Goal: Navigation & Orientation: Understand site structure

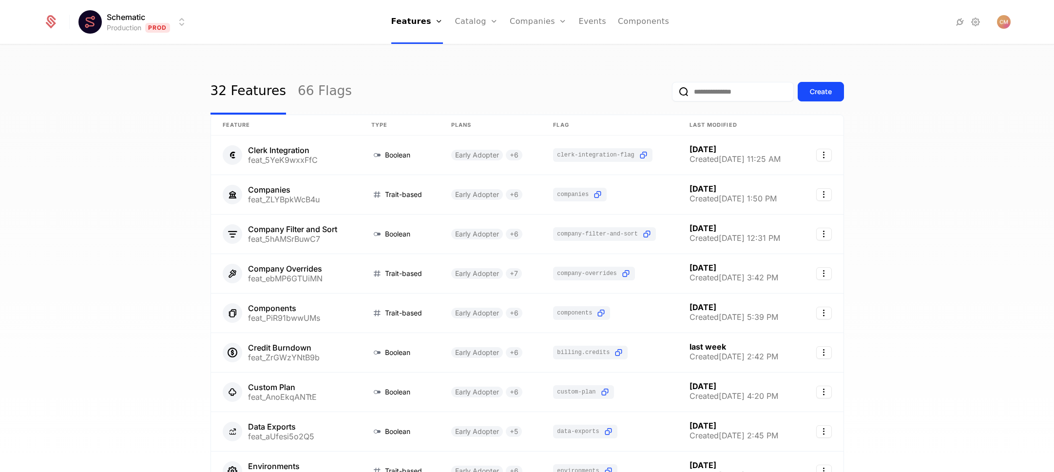
click at [138, 19] on html "Schematic Production Prod Features Features Flags Catalog Plans Add Ons Credits…" at bounding box center [527, 236] width 1054 height 472
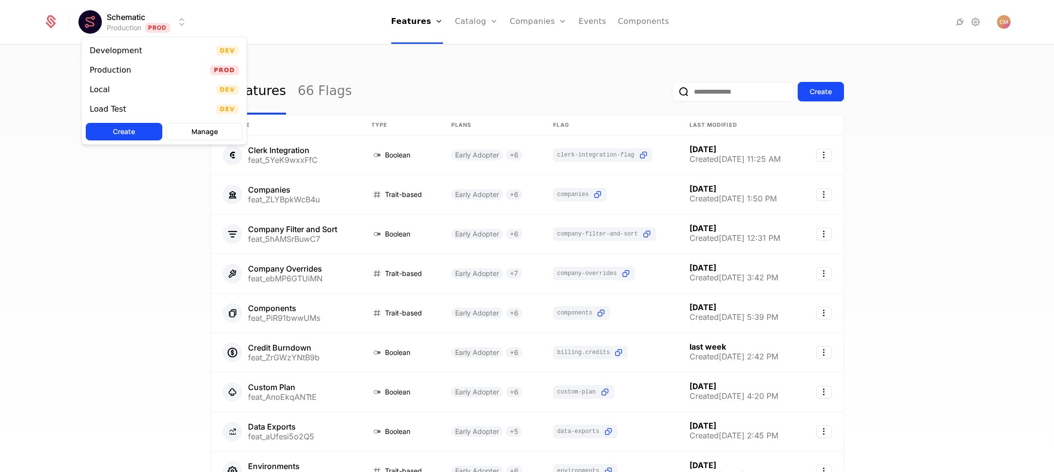
click at [138, 19] on html "Schematic Production Prod Features Features Flags Catalog Plans Add Ons Credits…" at bounding box center [527, 236] width 1054 height 472
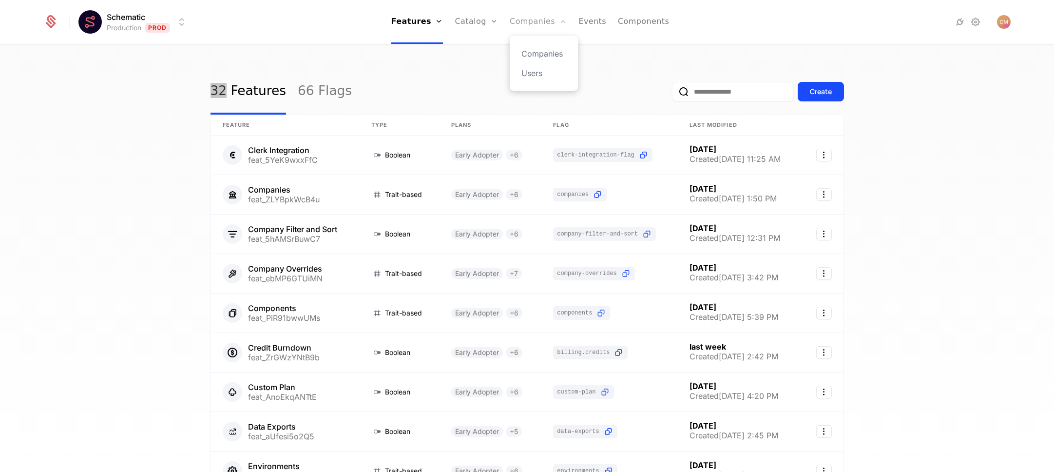
click at [540, 21] on link "Companies" at bounding box center [538, 22] width 57 height 44
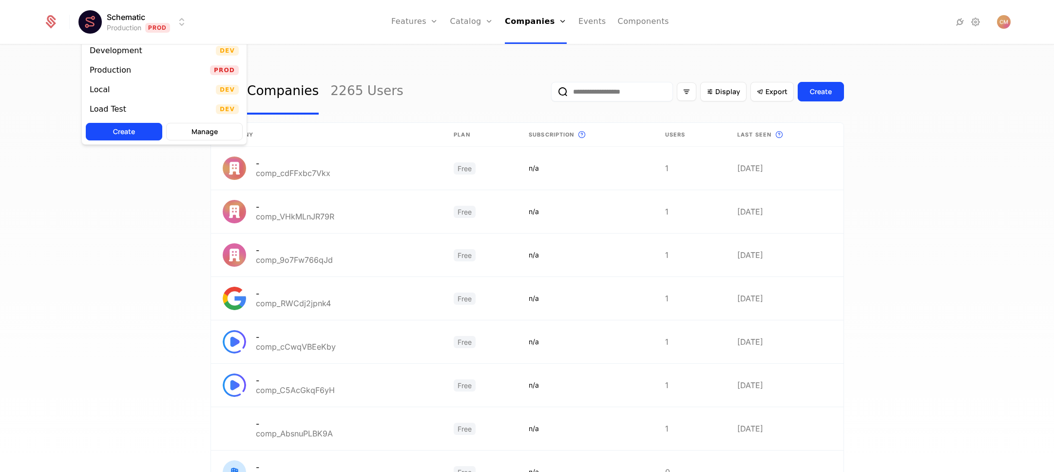
click at [130, 20] on html "Schematic Production Prod Features Features Flags Catalog Plans Add Ons Credits…" at bounding box center [527, 236] width 1054 height 472
click at [52, 78] on html "Schematic Production Prod Features Features Flags Catalog Plans Add Ons Credits…" at bounding box center [527, 236] width 1054 height 472
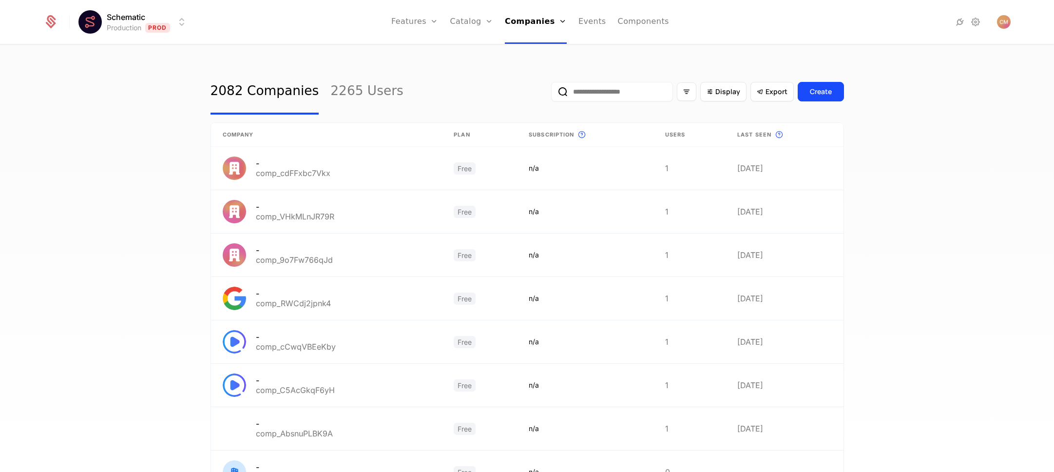
click at [133, 22] on html "Schematic Production Prod Features Features Flags Catalog Plans Add Ons Credits…" at bounding box center [527, 236] width 1054 height 472
click at [28, 69] on html "Schematic Production Prod Features Features Flags Catalog Plans Add Ons Credits…" at bounding box center [527, 236] width 1054 height 472
click at [589, 23] on link "Events" at bounding box center [593, 22] width 28 height 44
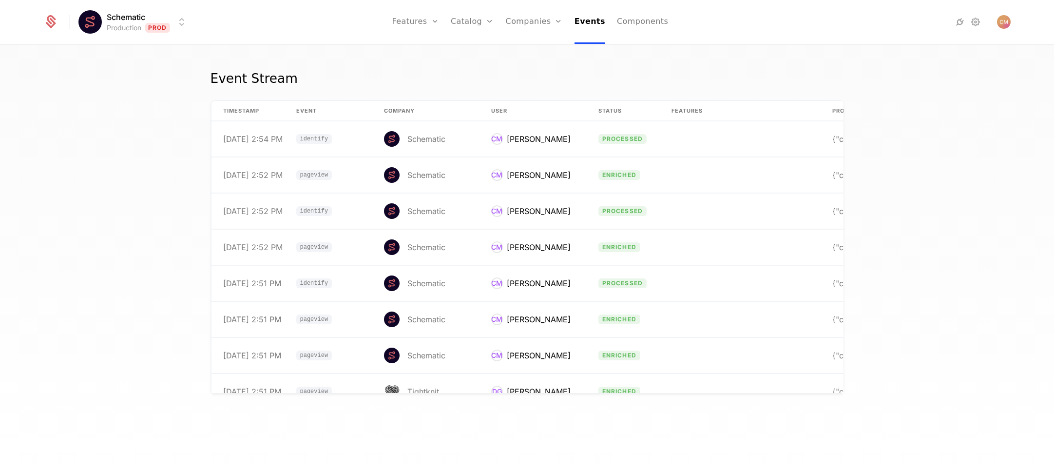
click at [140, 22] on html "Schematic Production Prod Features Features Flags Catalog Plans Add Ons Credits…" at bounding box center [527, 236] width 1054 height 472
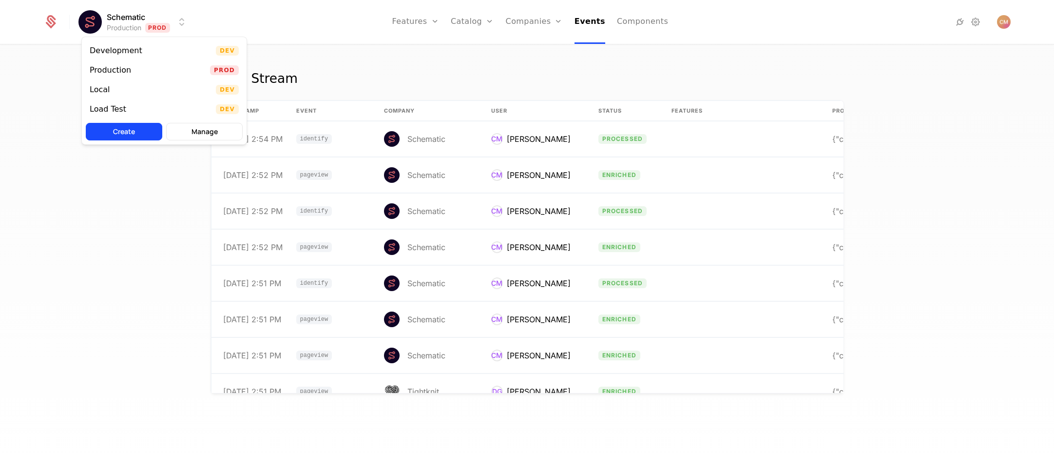
click at [133, 21] on html "Schematic Production Prod Features Features Flags Catalog Plans Add Ons Credits…" at bounding box center [527, 236] width 1054 height 472
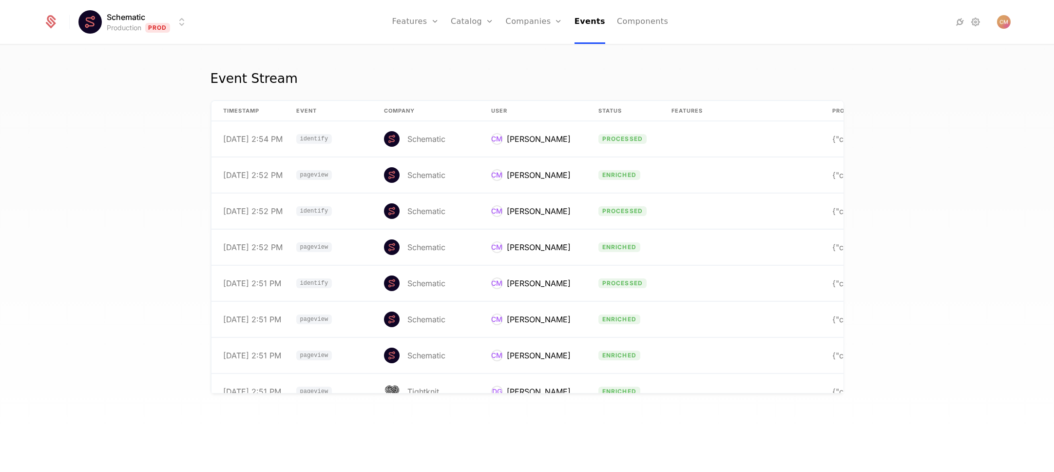
click at [116, 20] on html "Schematic Production Prod Features Features Flags Catalog Plans Add Ons Credits…" at bounding box center [527, 236] width 1054 height 472
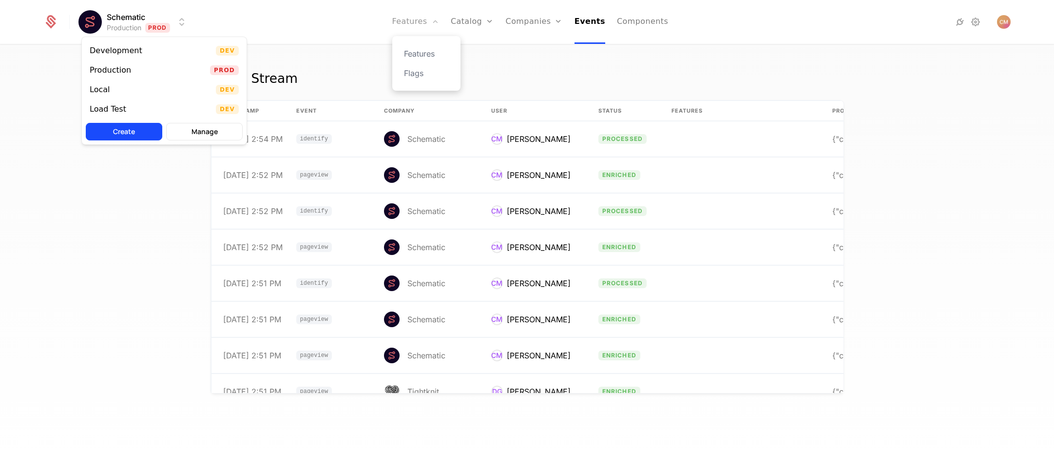
click at [438, 23] on html "Schematic Production Prod Features Features Flags Catalog Plans Add Ons Credits…" at bounding box center [527, 236] width 1054 height 472
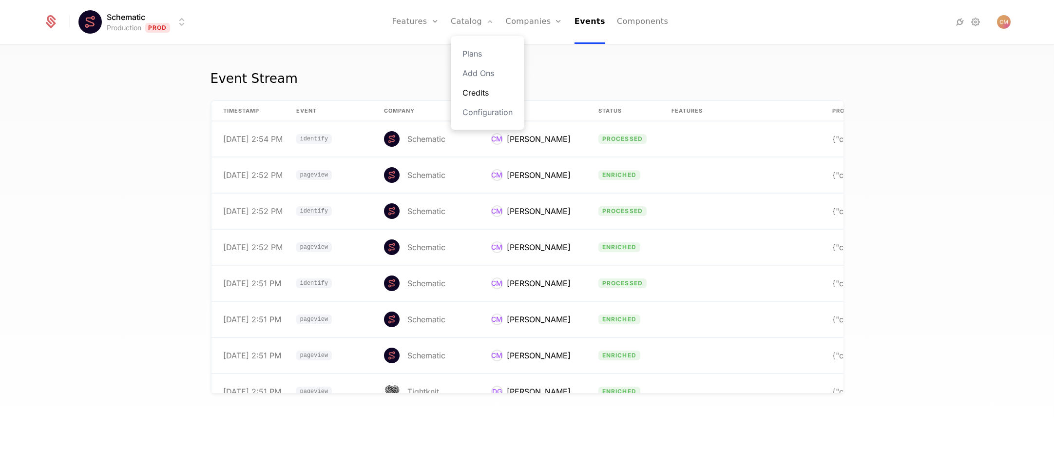
click at [483, 91] on link "Credits" at bounding box center [488, 93] width 50 height 12
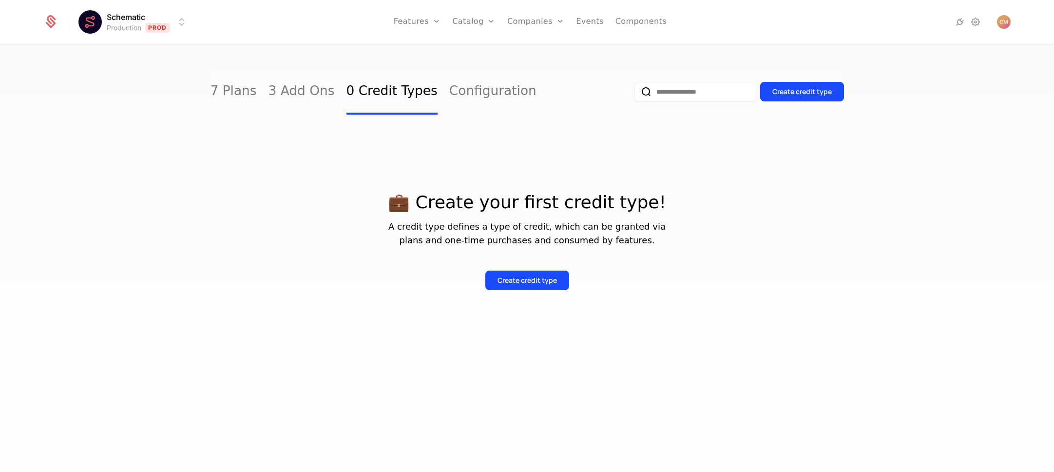
click at [129, 26] on html "Schematic Production Prod Features Features Flags Catalog Plans Add Ons Credits…" at bounding box center [527, 236] width 1054 height 472
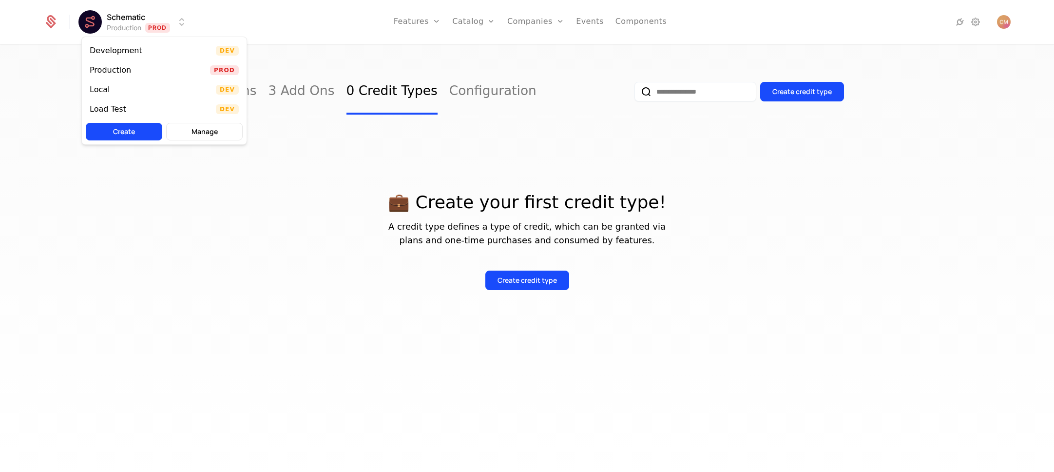
click at [129, 26] on html "Schematic Production Prod Features Features Flags Catalog Plans Add Ons Credits…" at bounding box center [527, 236] width 1054 height 472
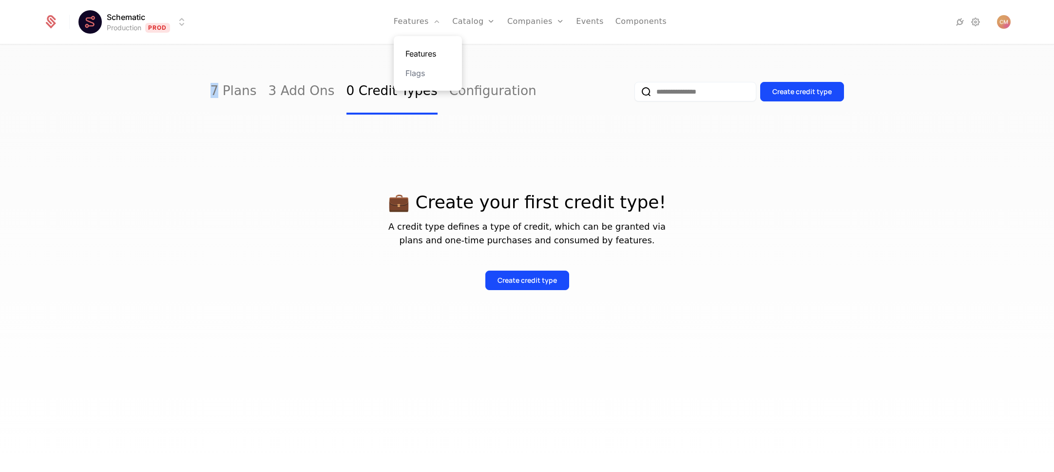
click at [433, 55] on link "Features" at bounding box center [428, 54] width 45 height 12
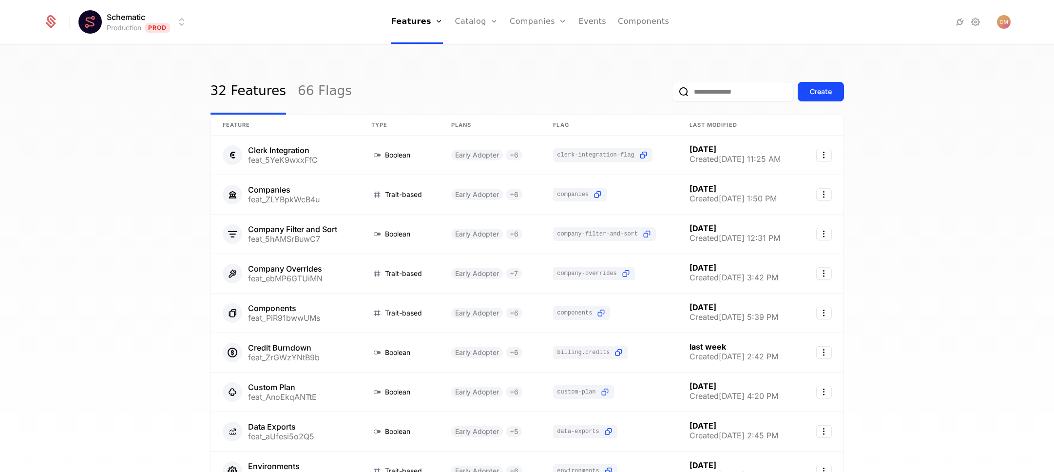
click at [125, 20] on html "Schematic Production Prod Features Features Flags Catalog Plans Add Ons Credits…" at bounding box center [527, 236] width 1054 height 472
click at [61, 230] on html "Schematic Production Prod Features Features Flags Catalog Plans Add Ons Credits…" at bounding box center [527, 236] width 1054 height 472
click at [27, 80] on div "32 Features 66 Flags Create Feature Type Plans Flag Last Modified Clerk Integra…" at bounding box center [527, 261] width 1054 height 432
click at [423, 73] on link "Flags" at bounding box center [425, 73] width 45 height 12
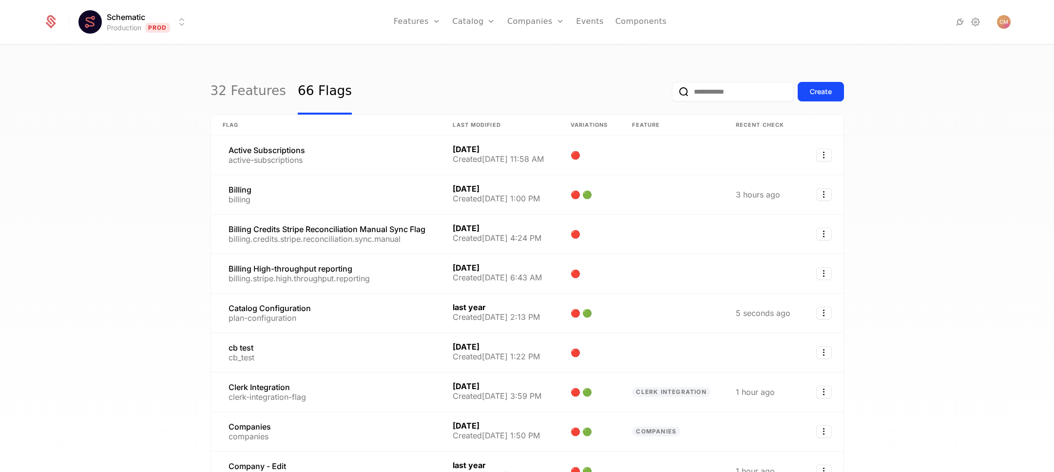
click at [129, 20] on html "Schematic Production Prod Features Features Flags Catalog Plans Add Ons Credits…" at bounding box center [527, 236] width 1054 height 472
click at [476, 52] on link "Plans" at bounding box center [489, 54] width 50 height 12
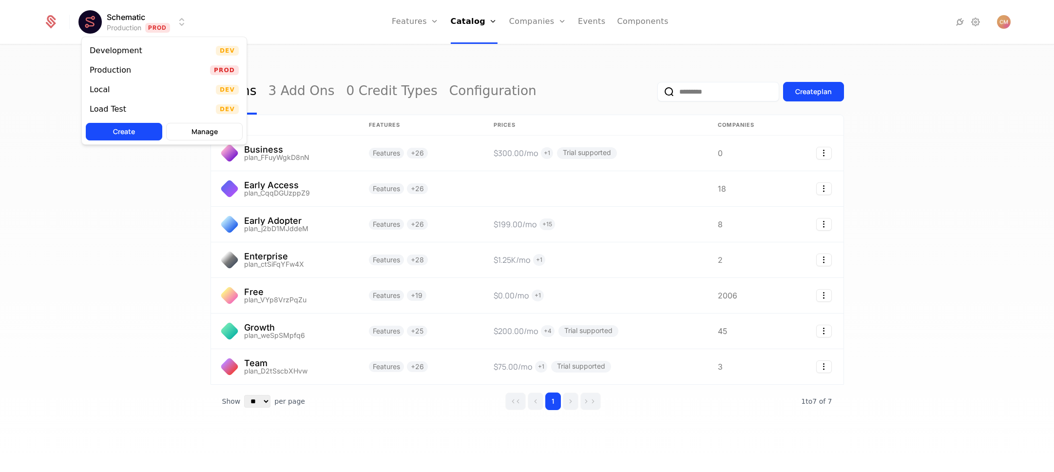
click at [135, 20] on html "Schematic Production Prod Features Features Flags Catalog Plans Add Ons Credits…" at bounding box center [527, 236] width 1054 height 472
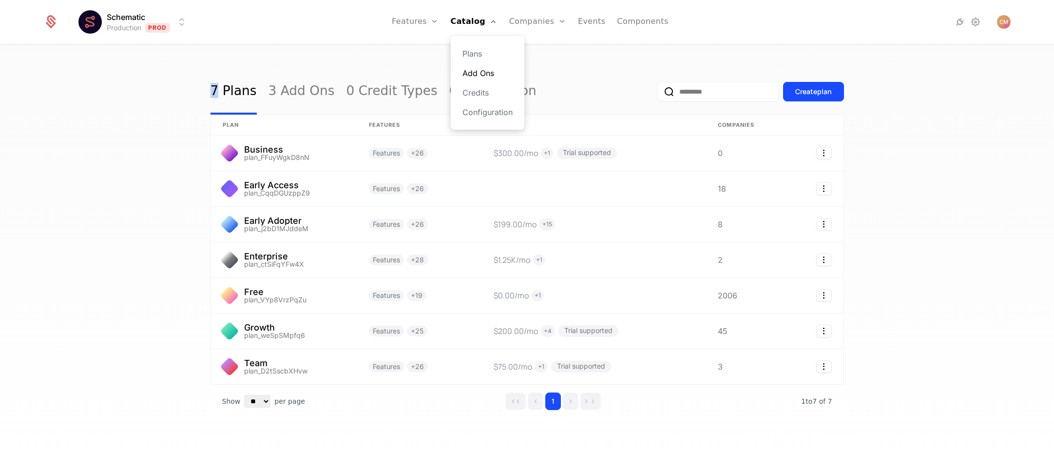
click at [474, 68] on link "Add Ons" at bounding box center [488, 73] width 50 height 12
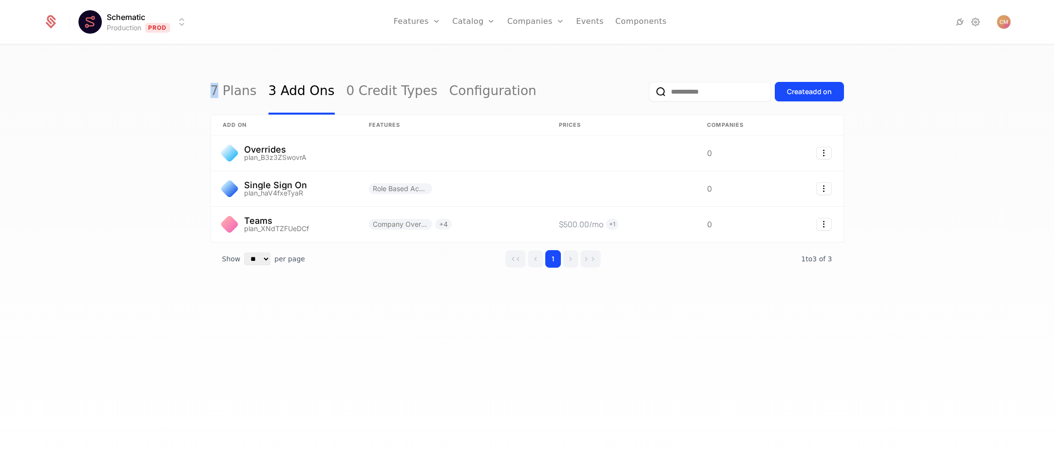
click at [131, 19] on html "Schematic Production Prod Features Features Flags Catalog Plans Add Ons Credits…" at bounding box center [527, 236] width 1054 height 472
click at [481, 90] on link "Credits" at bounding box center [489, 93] width 50 height 12
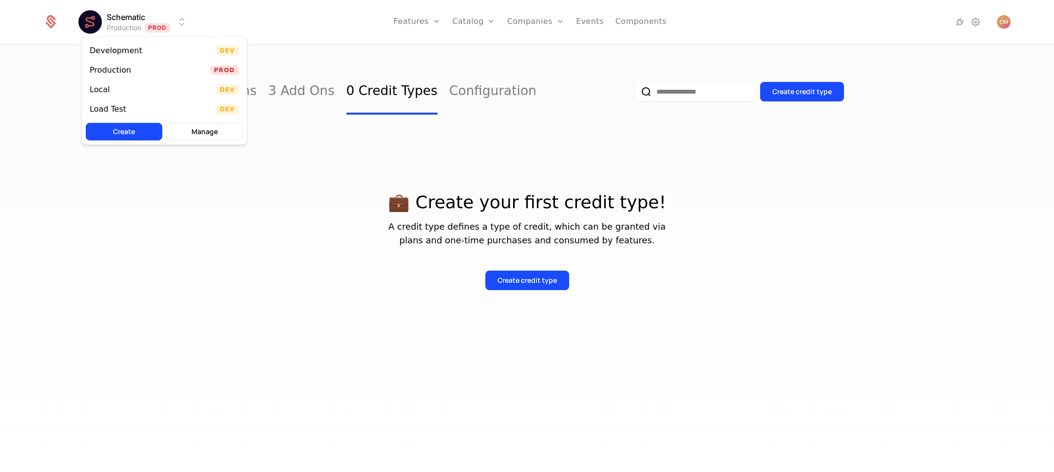
click at [117, 17] on html "Schematic Production Prod Features Features Flags Catalog Plans Add Ons Credits…" at bounding box center [527, 236] width 1054 height 472
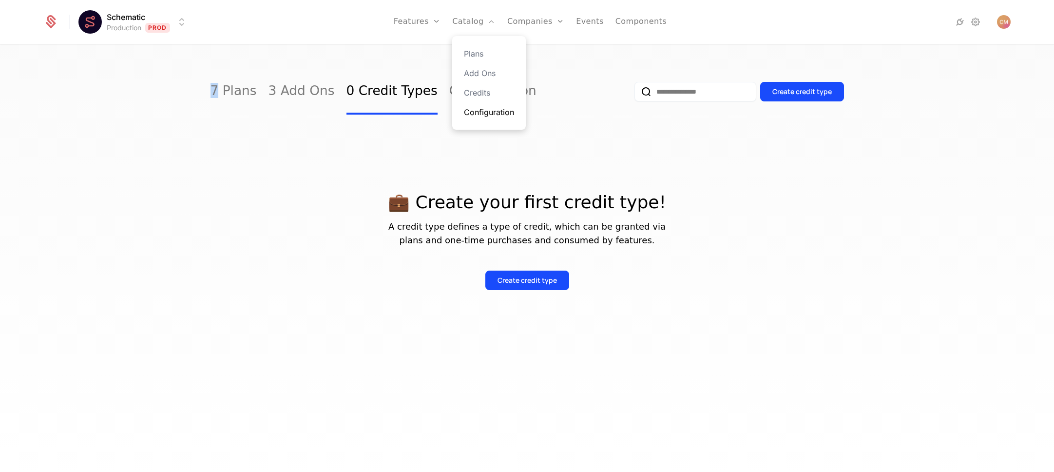
click at [481, 111] on link "Configuration" at bounding box center [489, 112] width 50 height 12
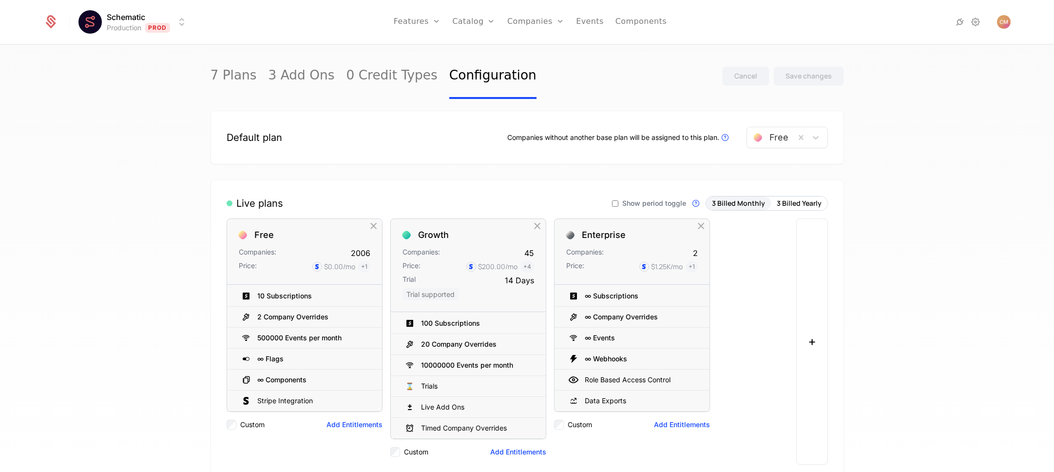
click at [137, 20] on html "Schematic Production Prod Features Features Flags Catalog Plans Add Ons Credits…" at bounding box center [527, 236] width 1054 height 472
click at [537, 49] on link "Companies" at bounding box center [541, 54] width 45 height 12
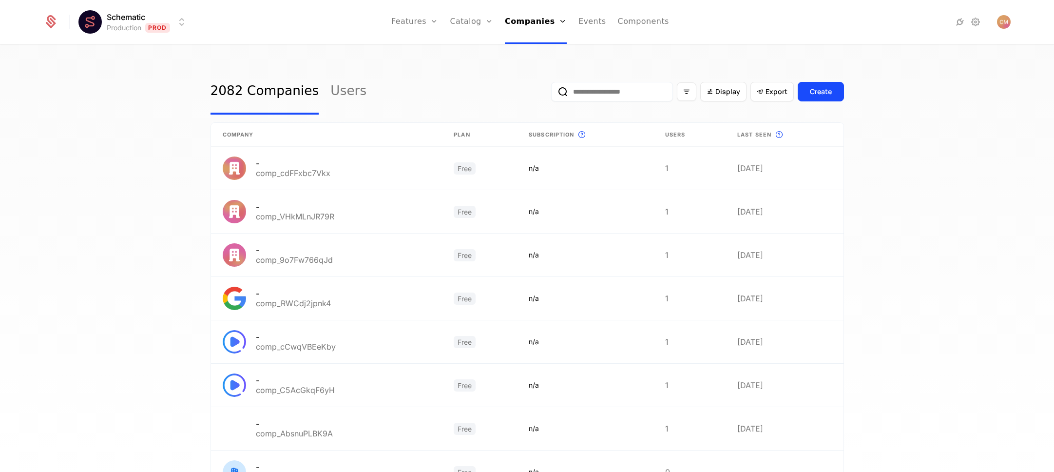
click at [114, 22] on html "Schematic Production Prod Features Features Flags Catalog Plans Add Ons Credits…" at bounding box center [527, 236] width 1054 height 472
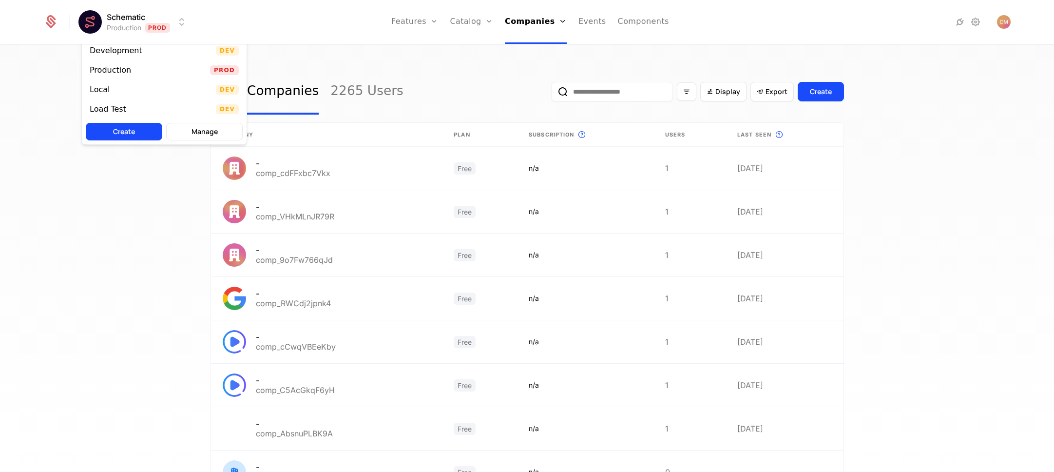
click at [116, 21] on html "Schematic Production Prod Features Features Flags Catalog Plans Add Ons Credits…" at bounding box center [527, 236] width 1054 height 472
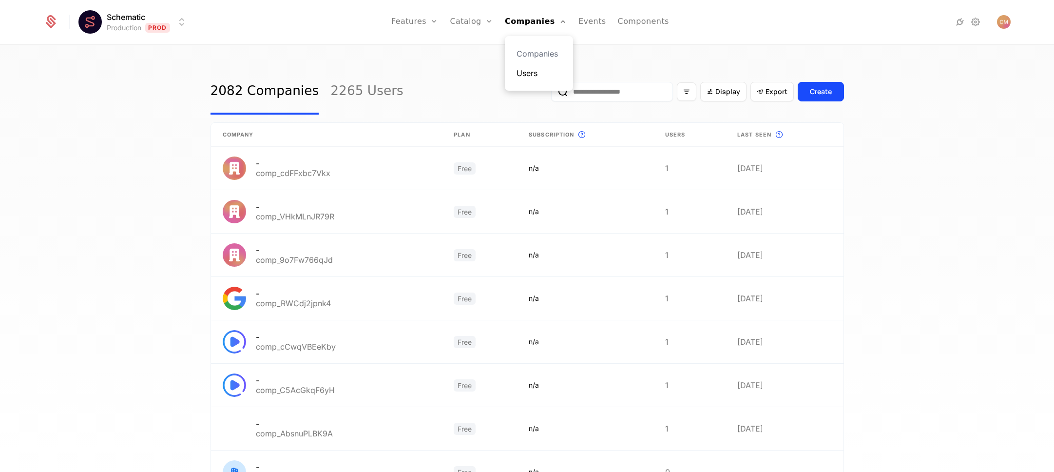
click at [534, 72] on link "Users" at bounding box center [539, 73] width 45 height 12
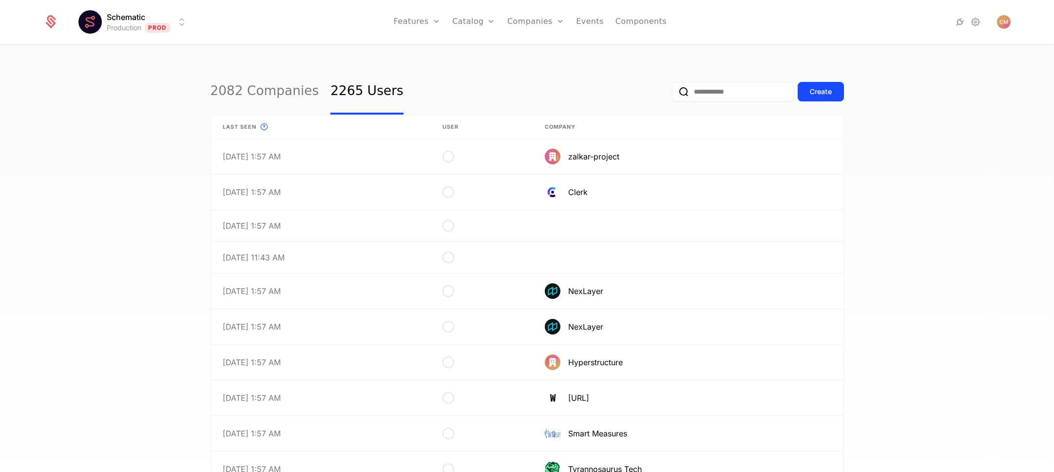
click at [128, 19] on html "Schematic Production Prod Features Features Flags Catalog Plans Add Ons Credits…" at bounding box center [527, 236] width 1054 height 472
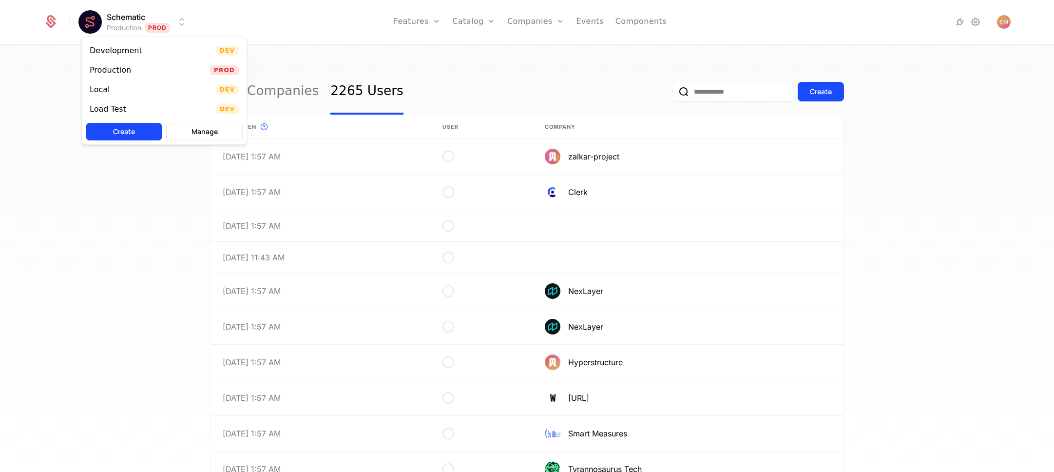
click at [128, 19] on html "Schematic Production Prod Features Features Flags Catalog Plans Add Ons Credits…" at bounding box center [527, 236] width 1054 height 472
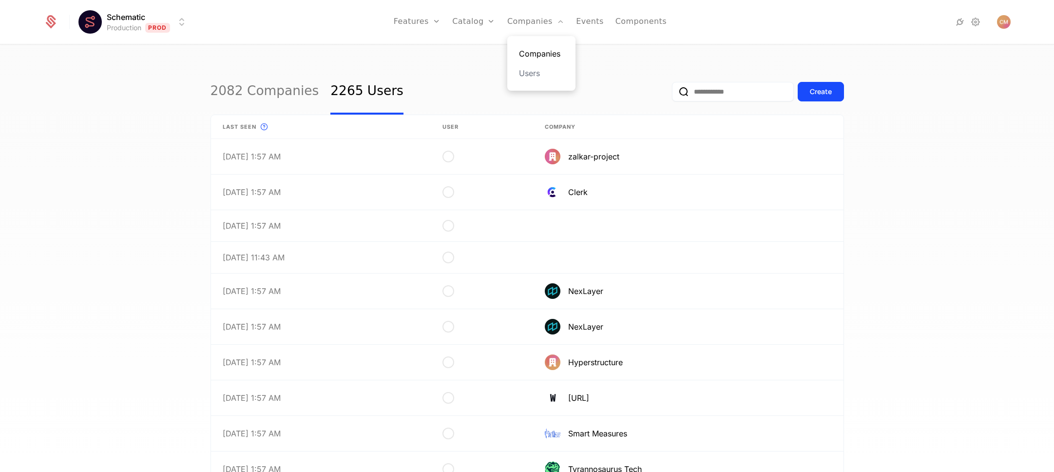
click at [535, 53] on link "Companies" at bounding box center [541, 54] width 45 height 12
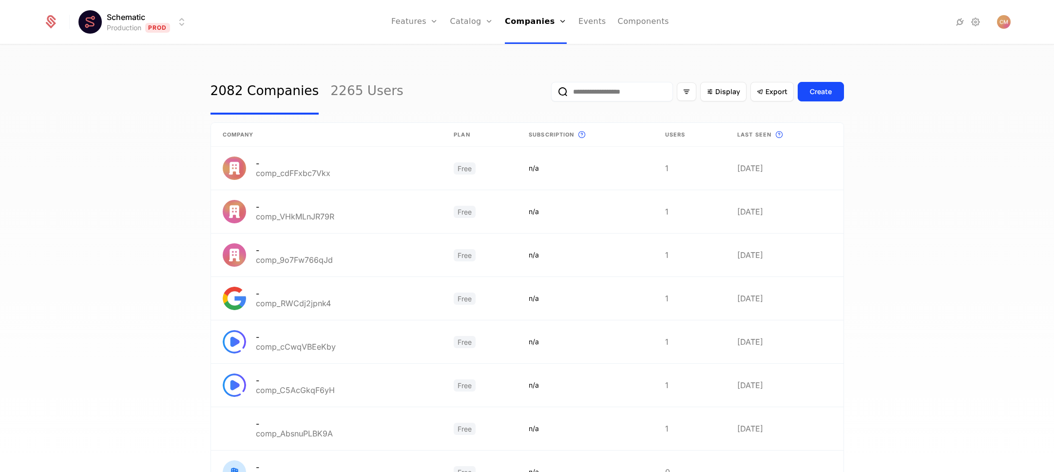
click at [137, 23] on html "Schematic Production Prod Features Features Flags Catalog Plans Add Ons Credits…" at bounding box center [527, 236] width 1054 height 472
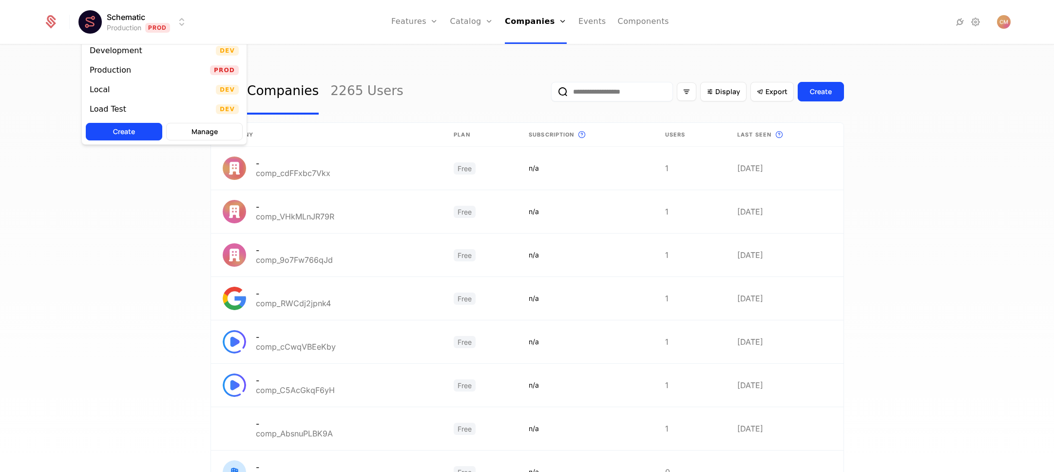
click at [135, 23] on html "Schematic Production Prod Features Features Flags Catalog Plans Add Ons Credits…" at bounding box center [527, 236] width 1054 height 472
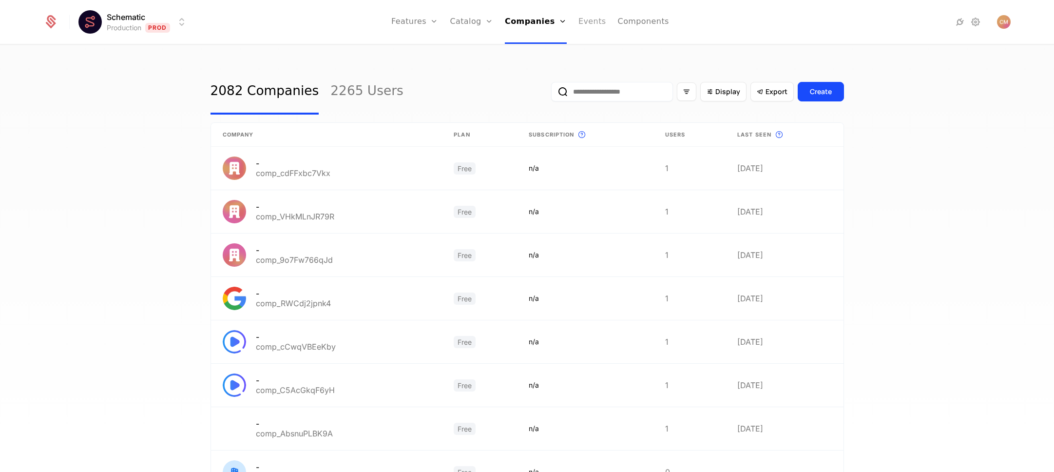
click at [592, 21] on link "Events" at bounding box center [593, 22] width 28 height 44
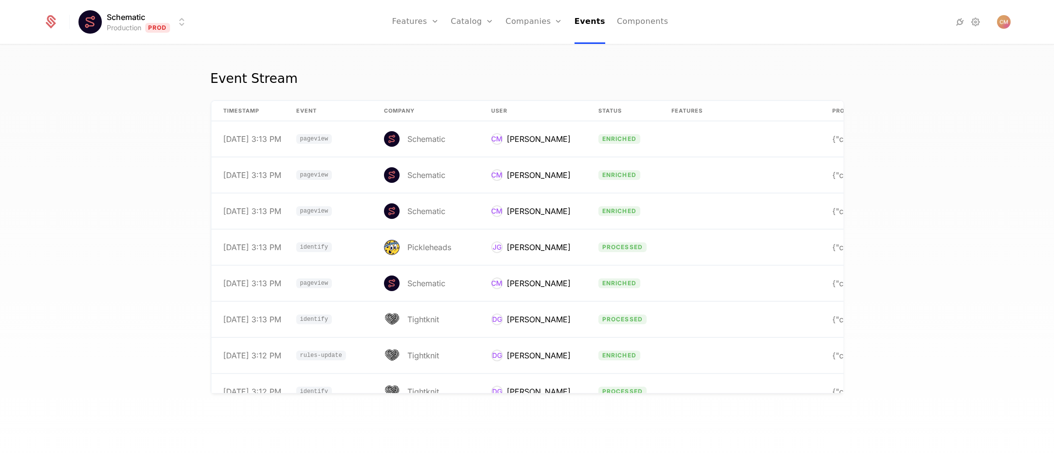
click at [119, 19] on html "Schematic Production Prod Features Features Flags Catalog Plans Add Ons Credits…" at bounding box center [527, 236] width 1054 height 472
click at [643, 23] on link "Components" at bounding box center [642, 22] width 51 height 44
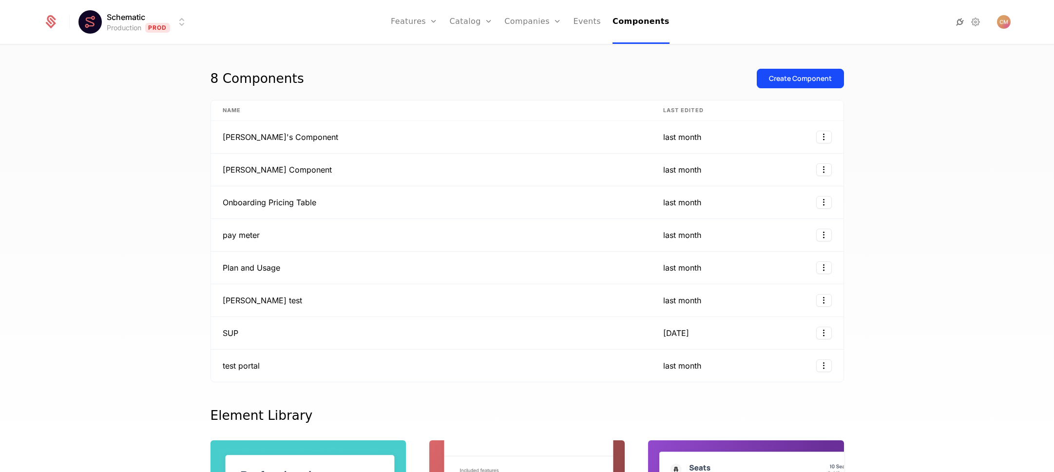
click at [966, 20] on icon at bounding box center [960, 22] width 12 height 12
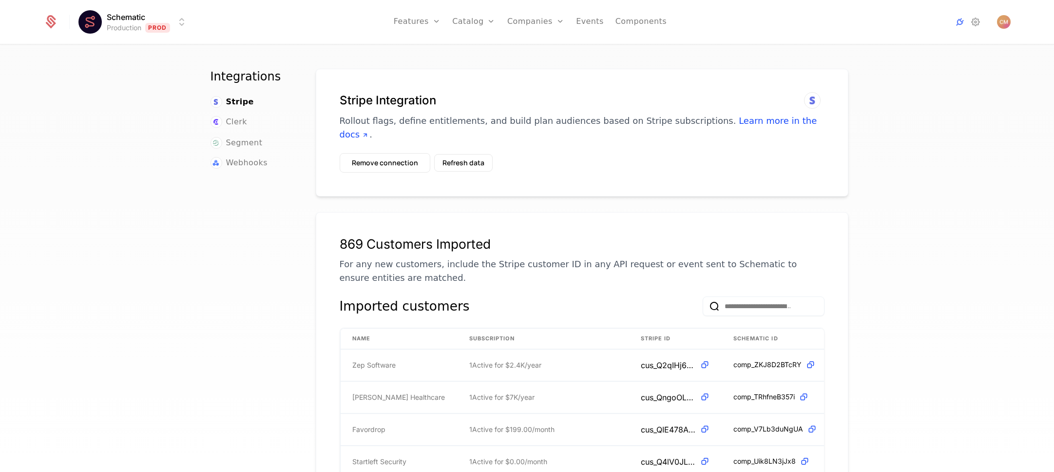
click at [118, 25] on html "Schematic Production Prod Features Features Flags Catalog Plans Add Ons Credits…" at bounding box center [527, 236] width 1054 height 472
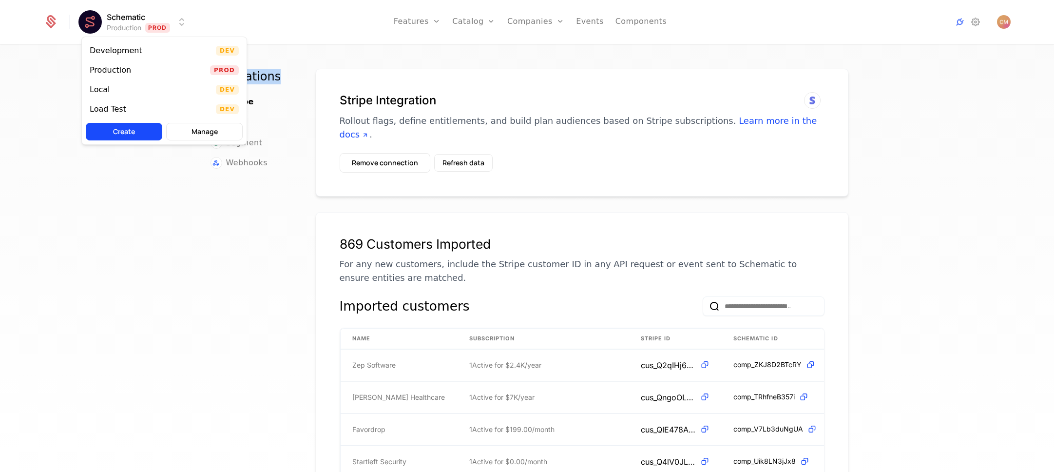
click at [118, 25] on html "Schematic Production Prod Features Features Flags Catalog Plans Add Ons Credits…" at bounding box center [527, 236] width 1054 height 472
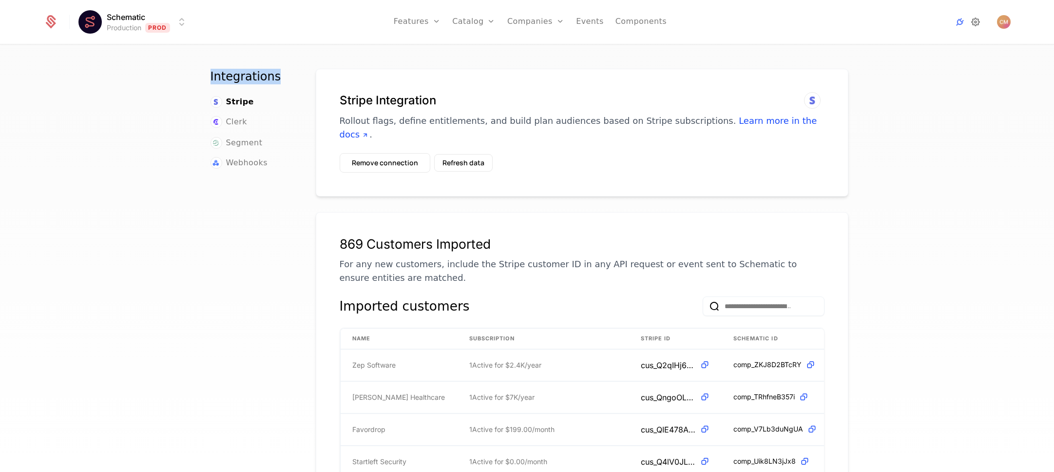
click at [980, 22] on icon at bounding box center [976, 22] width 12 height 12
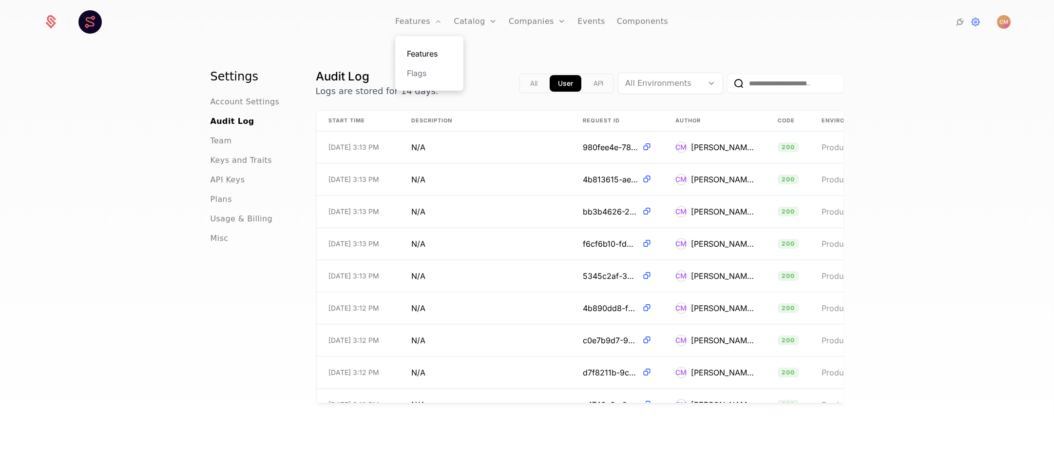
click at [424, 54] on link "Features" at bounding box center [429, 54] width 45 height 12
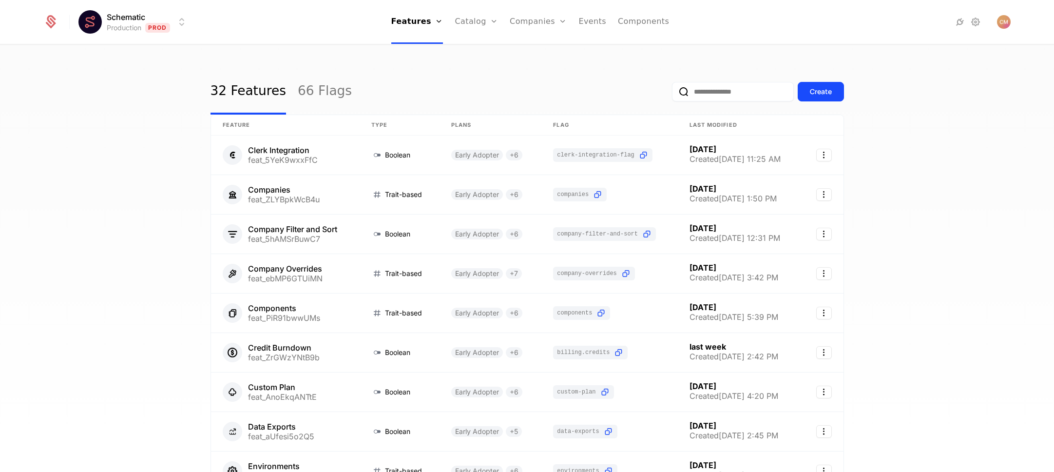
click at [83, 139] on div "32 Features 66 Flags Create Feature Type Plans Flag Last Modified Clerk Integra…" at bounding box center [527, 261] width 1054 height 432
